Goal: Understand process/instructions

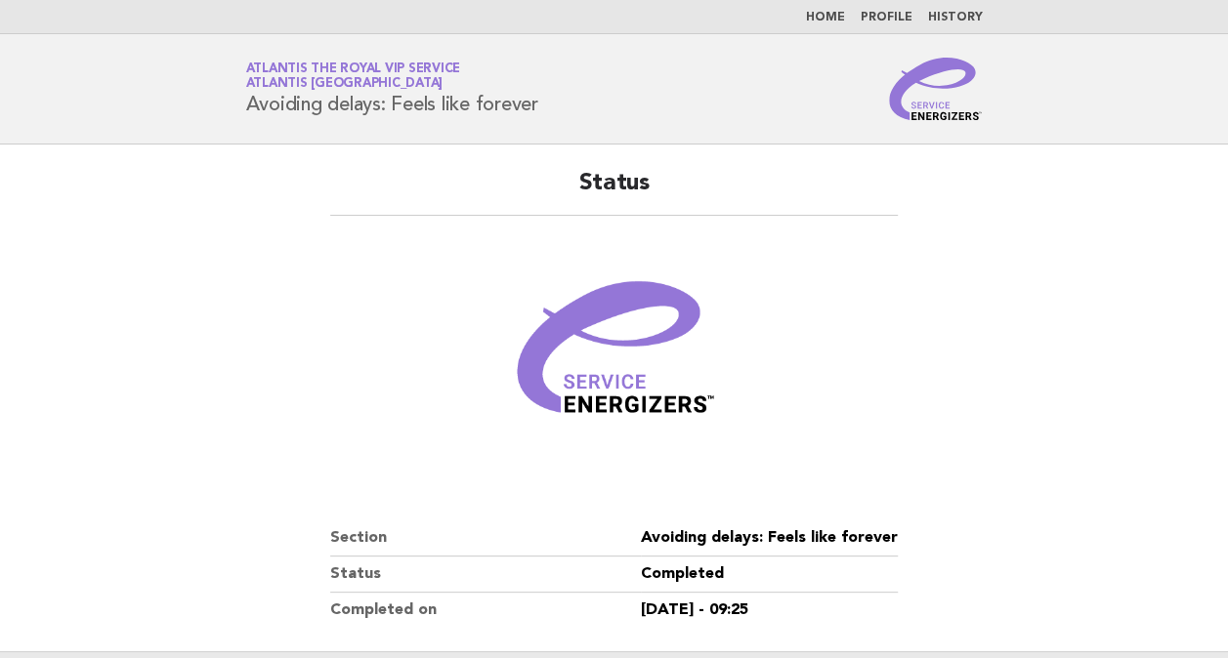
click at [955, 117] on img at bounding box center [936, 89] width 94 height 63
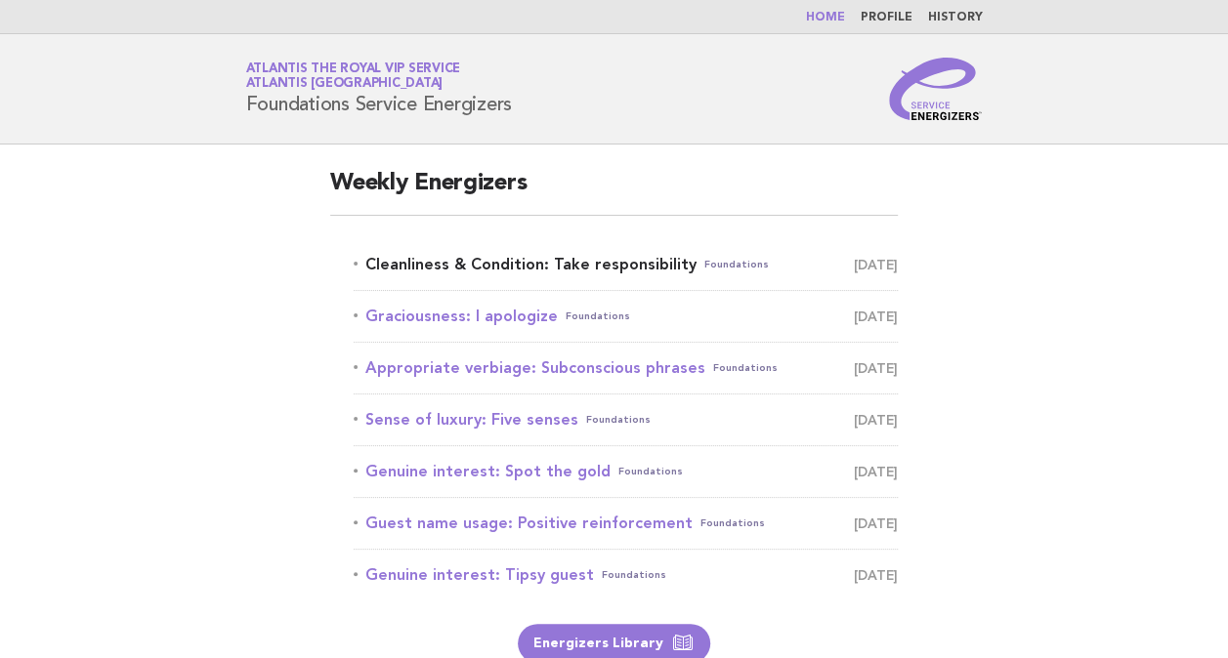
click at [624, 258] on link "Cleanliness & Condition: Take responsibility Foundations [DATE]" at bounding box center [626, 264] width 544 height 27
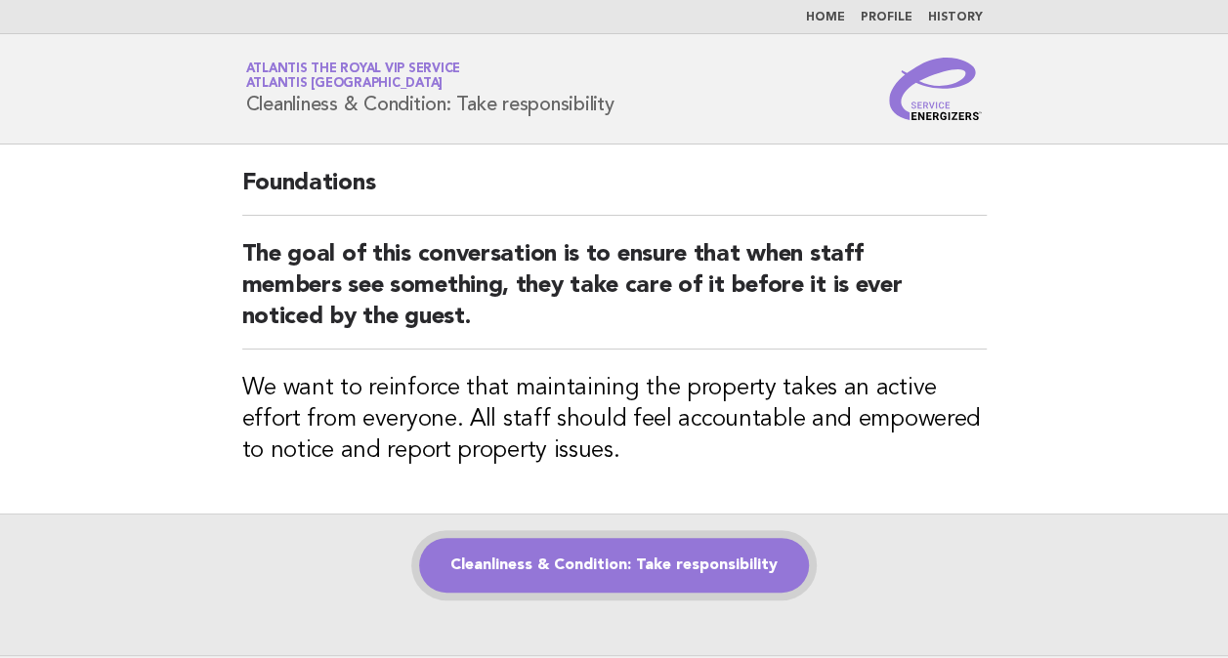
click at [653, 570] on link "Cleanliness & Condition: Take responsibility" at bounding box center [614, 565] width 390 height 55
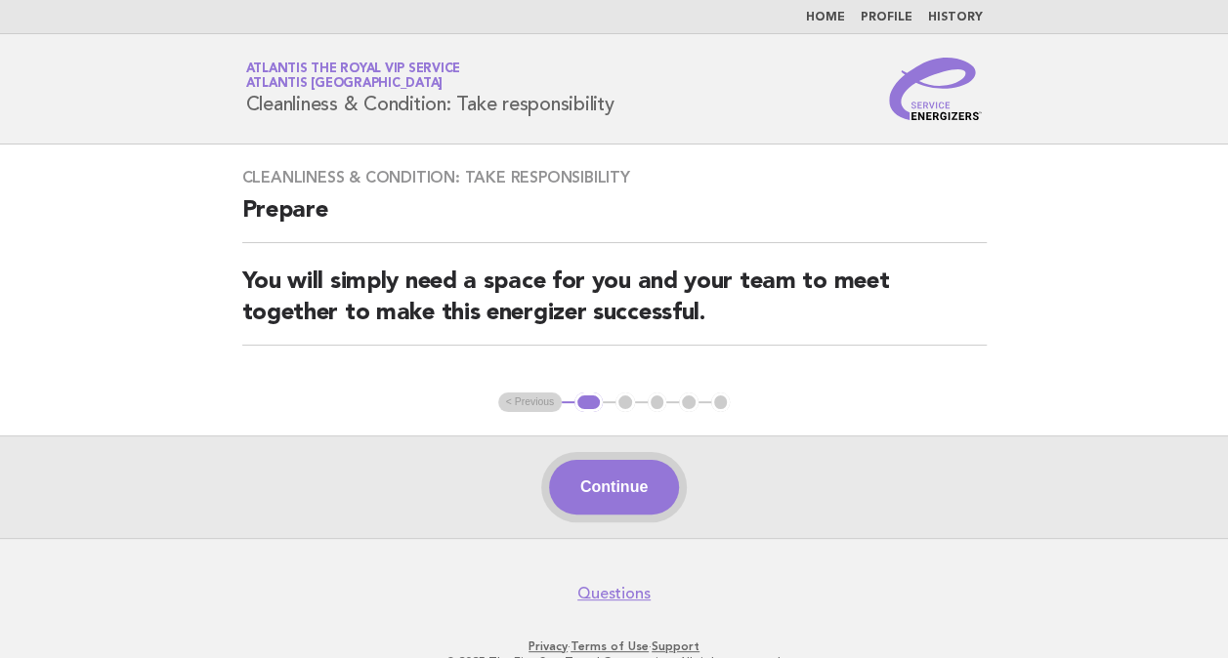
click at [617, 483] on button "Continue" at bounding box center [614, 487] width 130 height 55
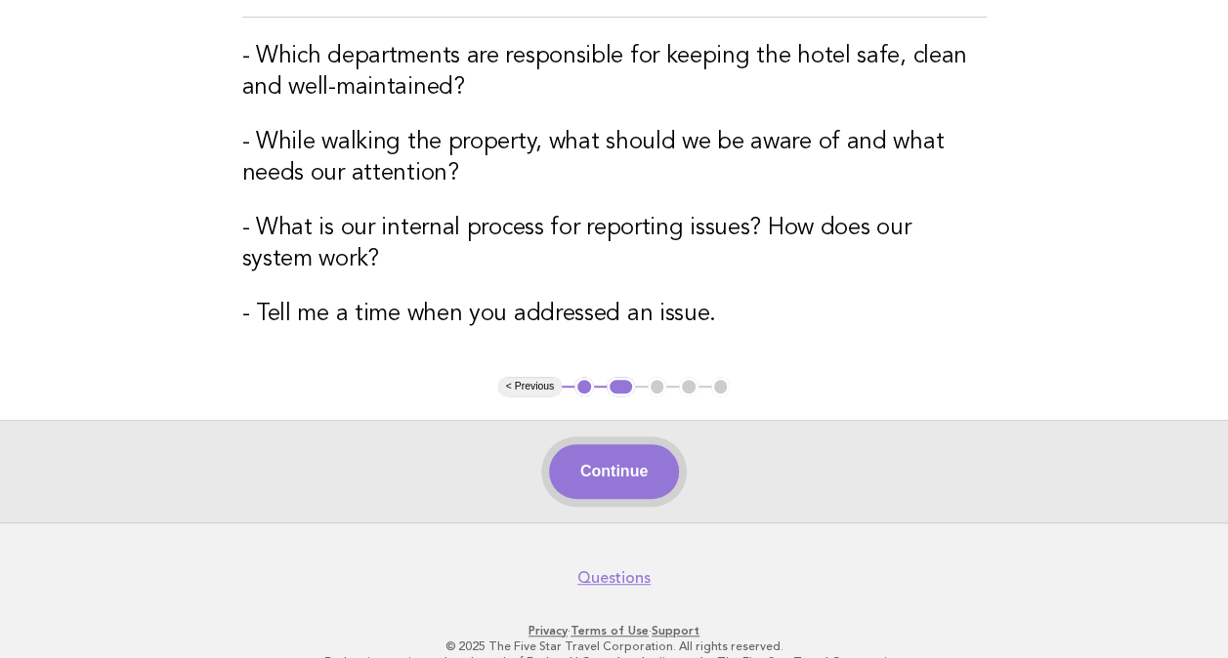
click at [605, 456] on button "Continue" at bounding box center [614, 471] width 130 height 55
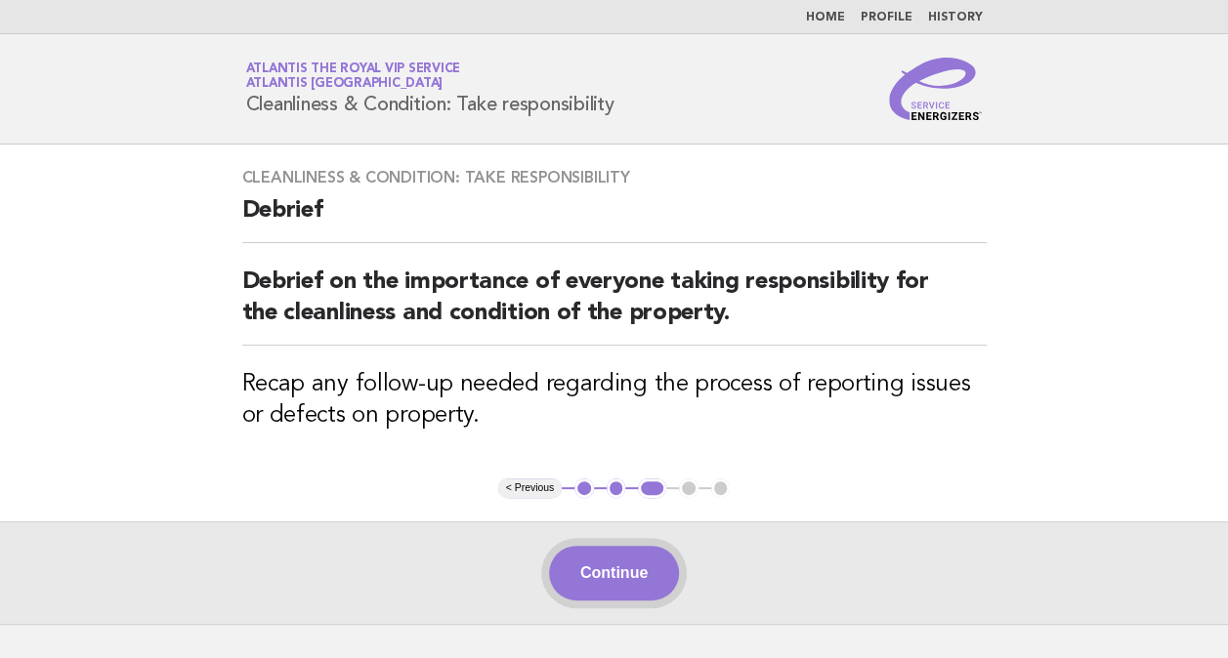
click at [631, 563] on button "Continue" at bounding box center [614, 573] width 130 height 55
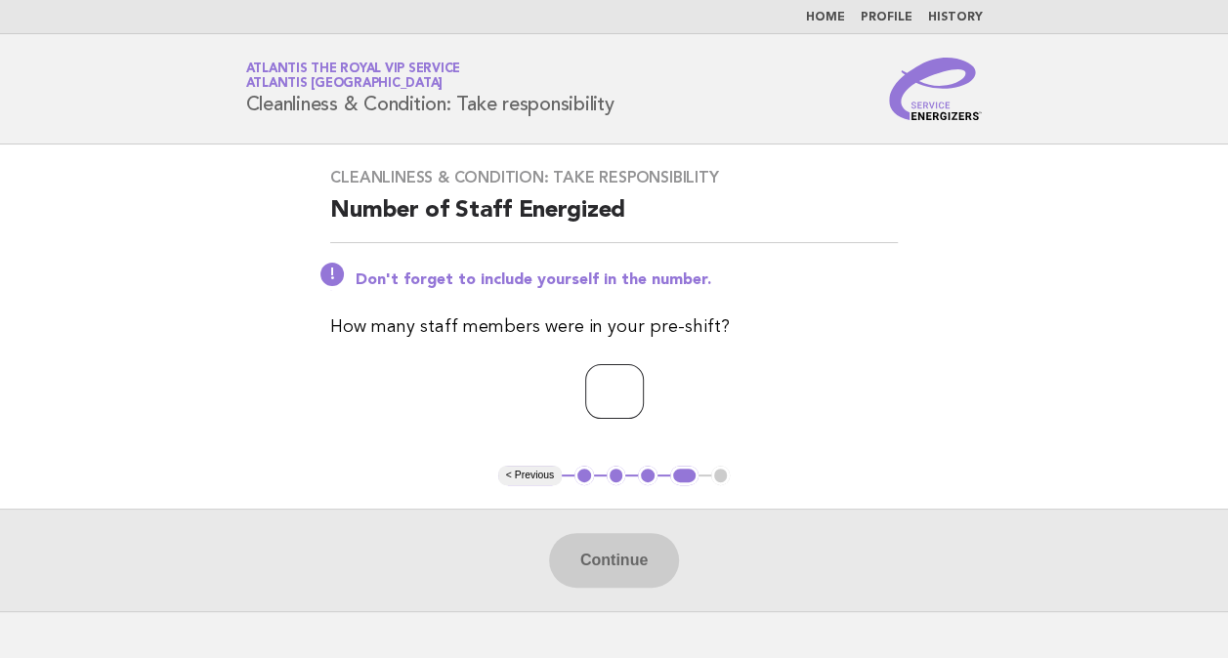
click at [627, 381] on input "number" at bounding box center [614, 391] width 59 height 55
type input "*"
click at [617, 562] on button "Continue" at bounding box center [614, 560] width 130 height 55
